Goal: Check status: Check status

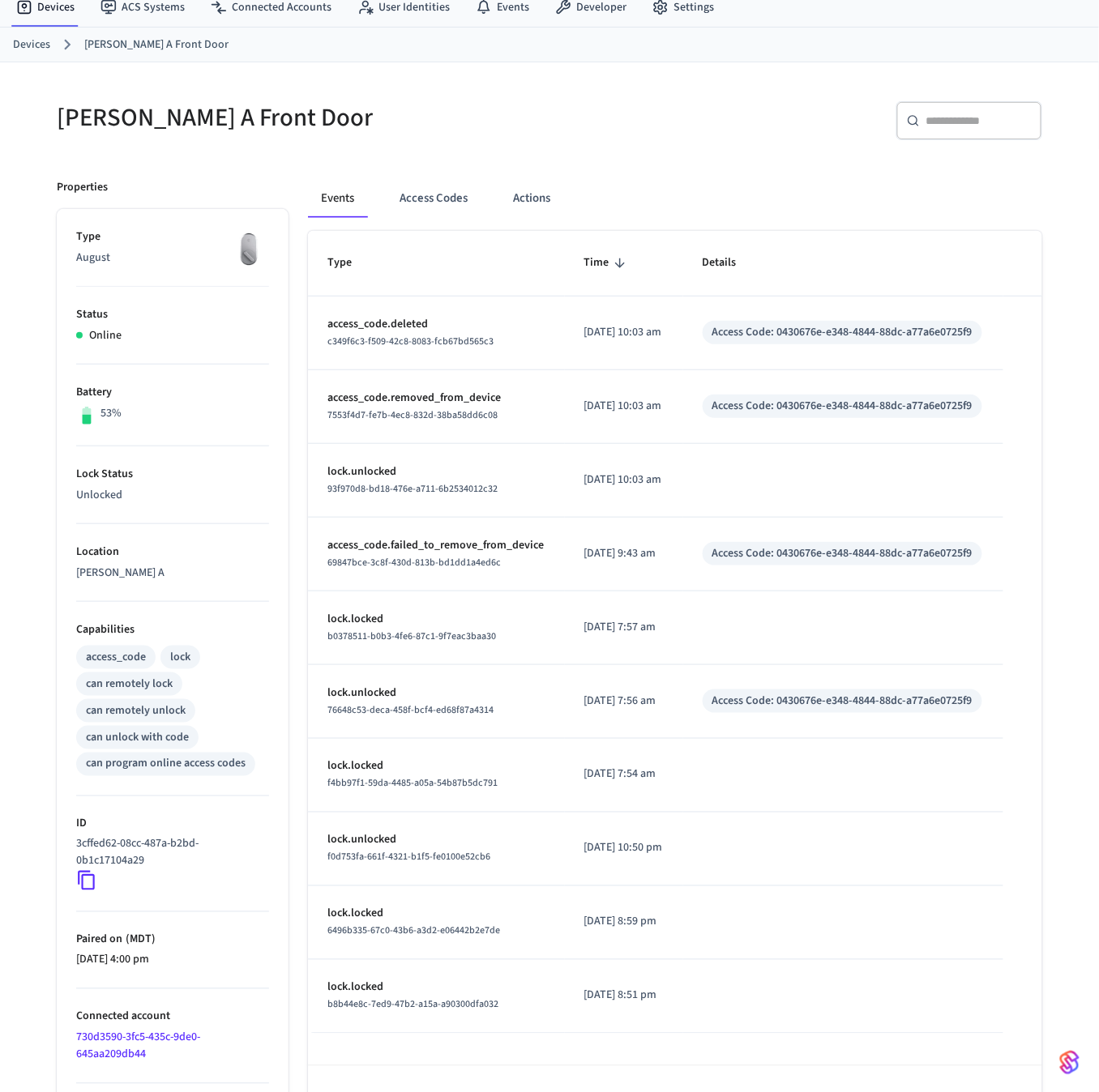
scroll to position [62, 0]
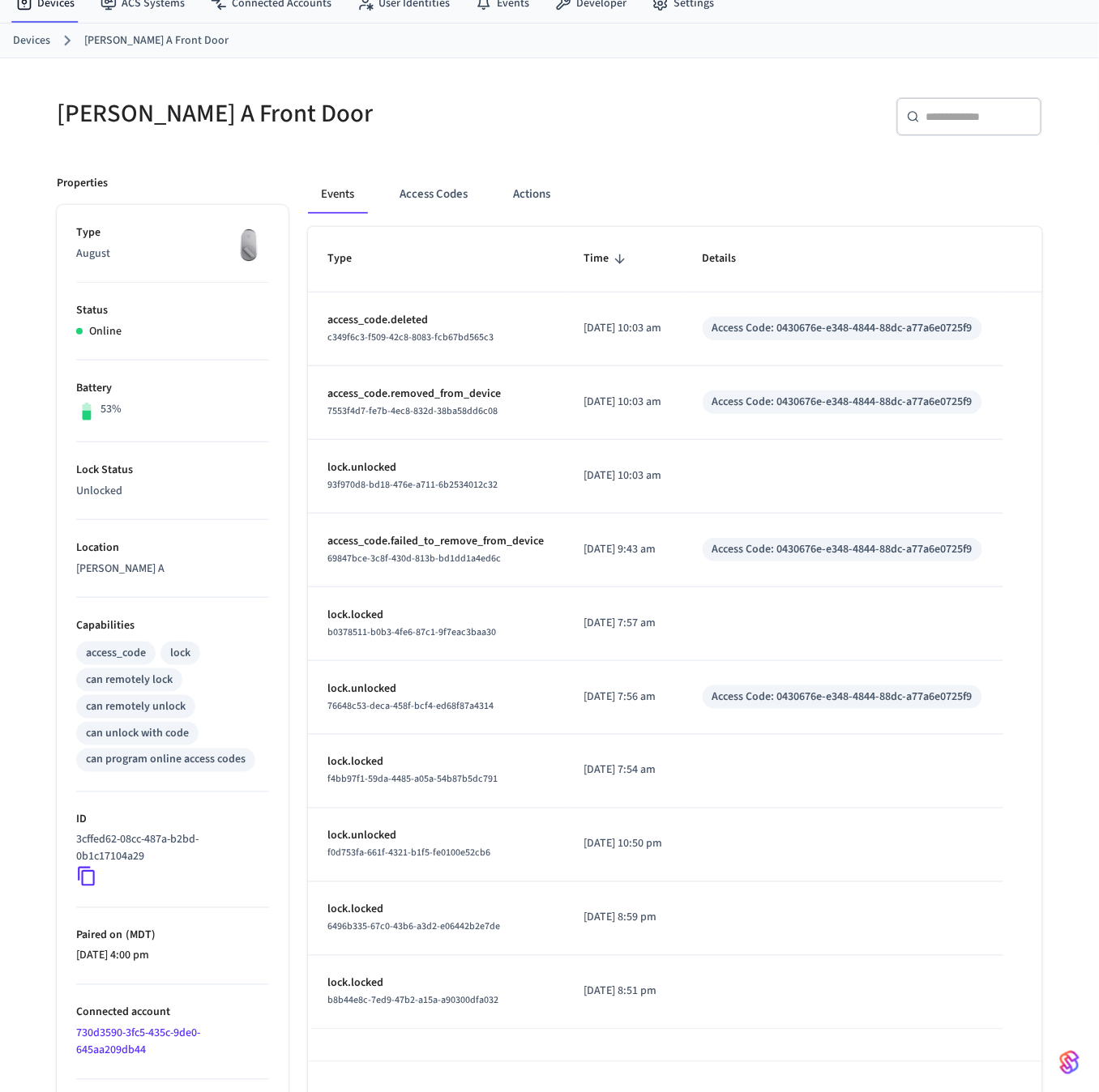
click at [780, 331] on div "Access Code: 0430676e-e348-4844-88dc-a77a6e0725f9" at bounding box center [842, 328] width 260 height 17
drag, startPoint x: 823, startPoint y: 323, endPoint x: 998, endPoint y: 322, distance: 175.0
click at [1002, 322] on td "Access Code: 0430676e-e348-4844-88dc-a77a6e0725f9" at bounding box center [843, 329] width 320 height 74
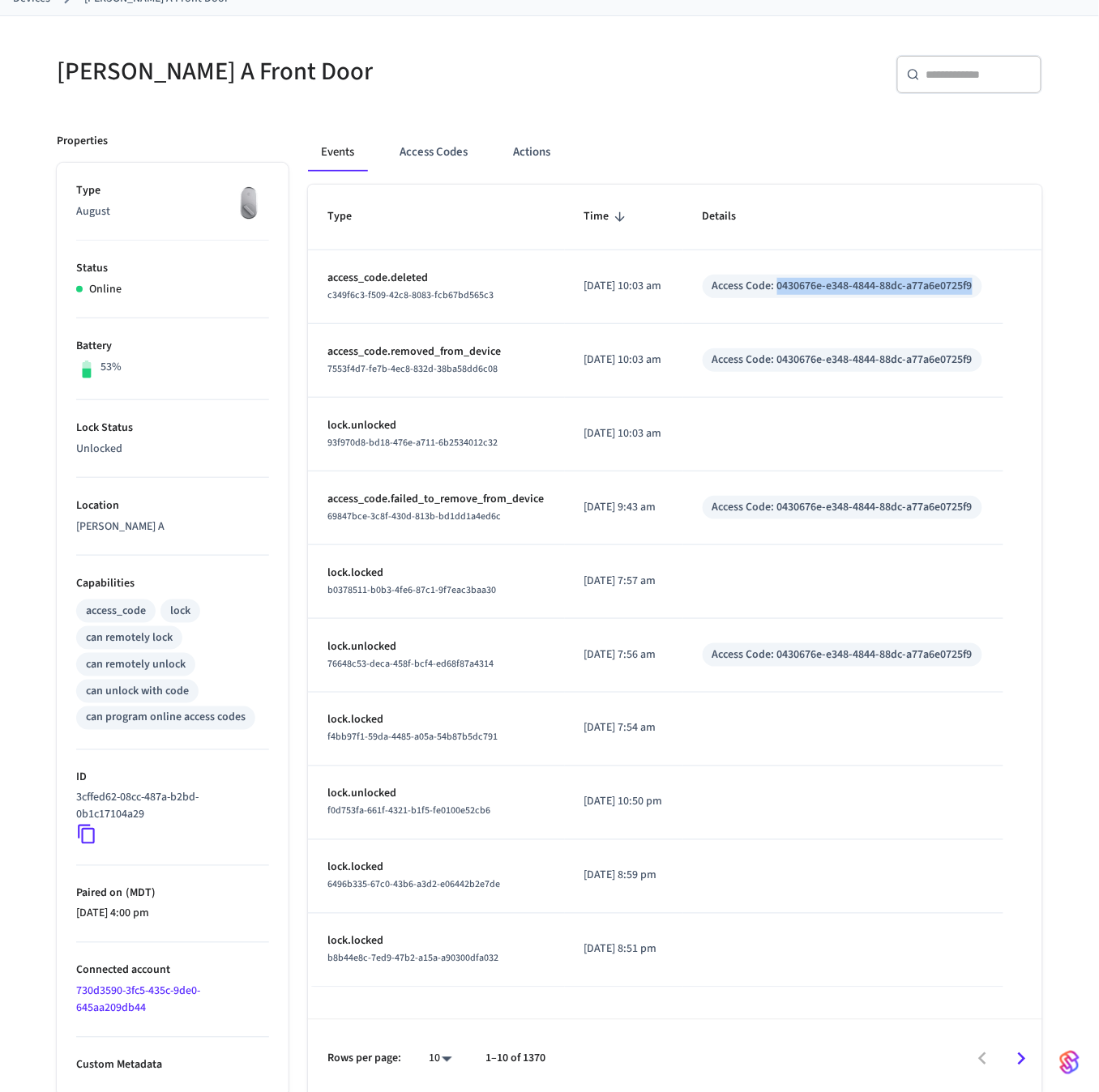
scroll to position [105, 0]
drag, startPoint x: 391, startPoint y: 439, endPoint x: 523, endPoint y: 444, distance: 132.1
click at [523, 444] on div "93f970d8-bd18-476e-a711-6b2534012c32" at bounding box center [436, 442] width 218 height 17
